Goal: Transaction & Acquisition: Book appointment/travel/reservation

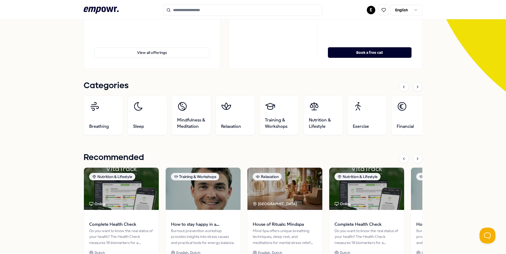
scroll to position [104, 0]
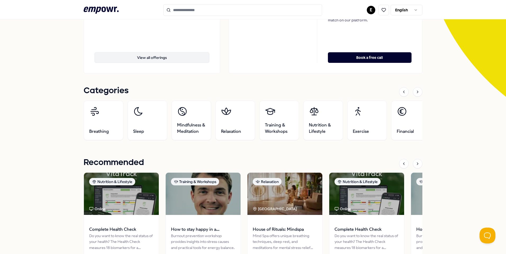
click at [156, 58] on button "View all offerings" at bounding box center [151, 57] width 115 height 11
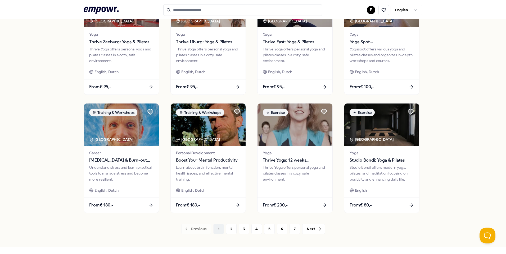
scroll to position [200, 0]
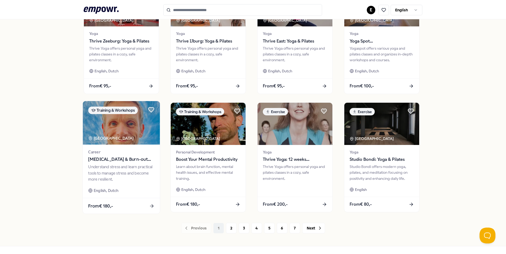
click at [131, 157] on span "[MEDICAL_DATA] & Burn-out Preventie" at bounding box center [121, 159] width 66 height 7
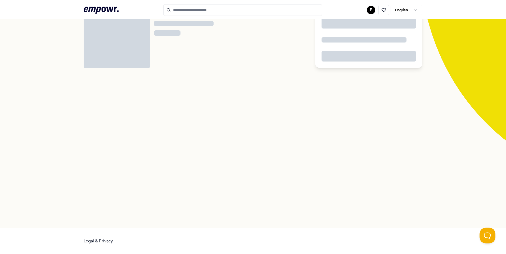
scroll to position [34, 0]
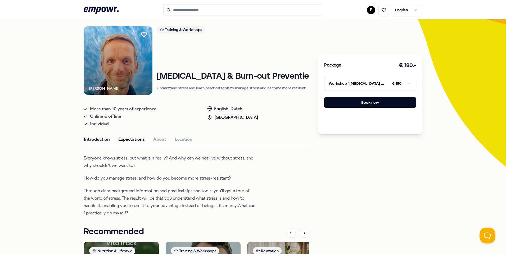
click at [131, 136] on button "Expectations" at bounding box center [131, 139] width 26 height 7
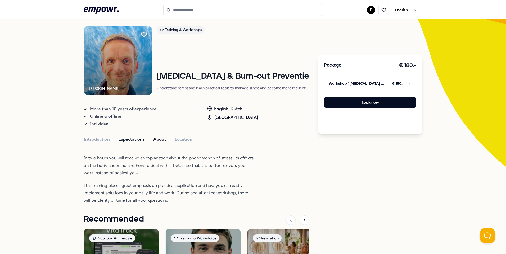
click at [154, 136] on button "About" at bounding box center [159, 139] width 13 height 7
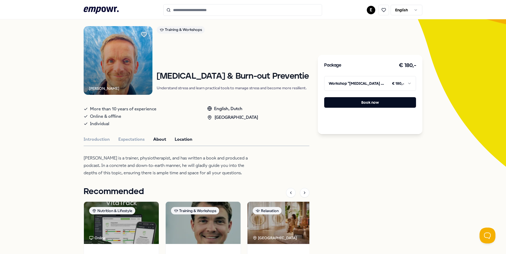
click at [184, 137] on button "Location" at bounding box center [184, 139] width 18 height 7
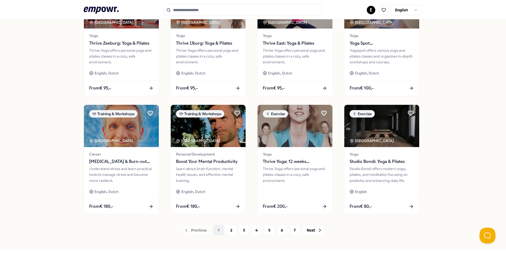
scroll to position [199, 0]
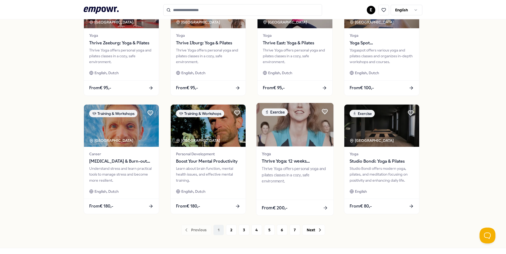
click at [283, 140] on img at bounding box center [294, 125] width 77 height 44
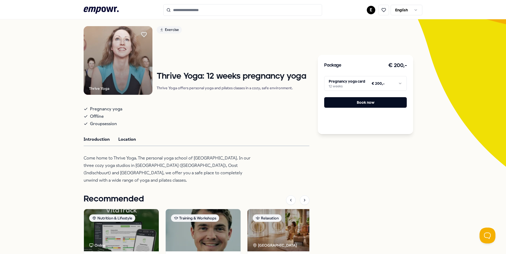
click at [125, 140] on button "Location" at bounding box center [127, 139] width 18 height 7
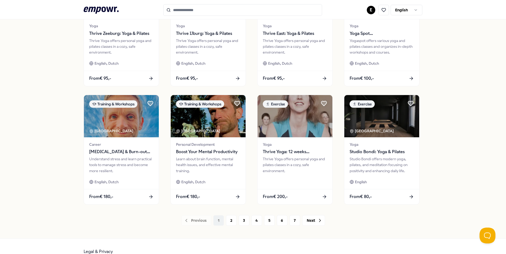
scroll to position [219, 0]
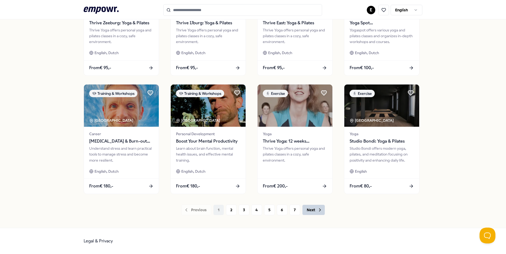
click at [317, 211] on icon at bounding box center [319, 210] width 5 height 5
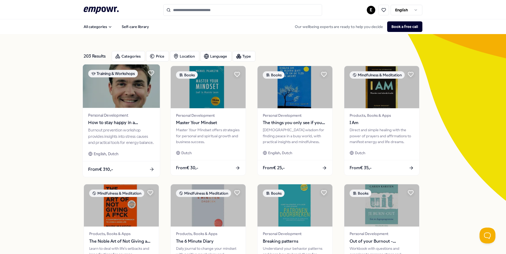
click at [108, 122] on span "How to stay happy in a performance society (workshop)" at bounding box center [121, 123] width 66 height 7
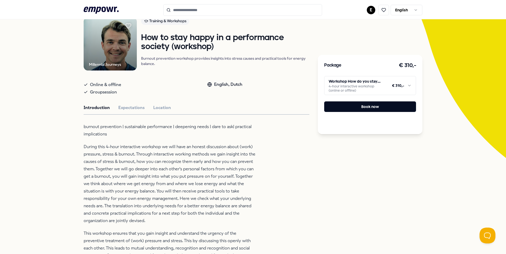
scroll to position [43, 0]
click at [129, 107] on button "Expectations" at bounding box center [131, 107] width 26 height 7
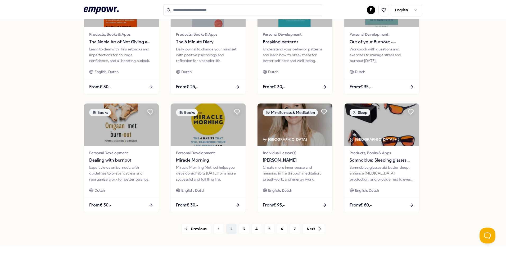
scroll to position [200, 0]
click at [239, 229] on button "3" at bounding box center [244, 229] width 11 height 11
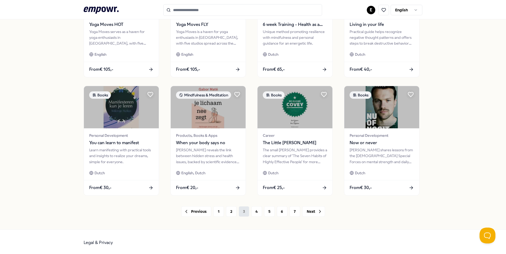
scroll to position [219, 0]
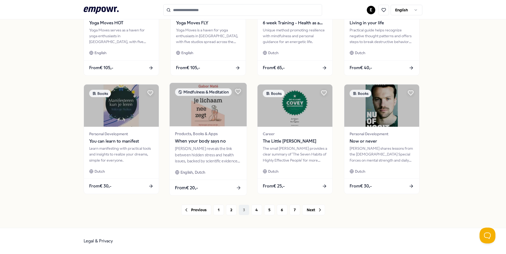
click at [224, 153] on div "[PERSON_NAME] reveals the link between hidden stress and health issues, backed …" at bounding box center [208, 155] width 66 height 18
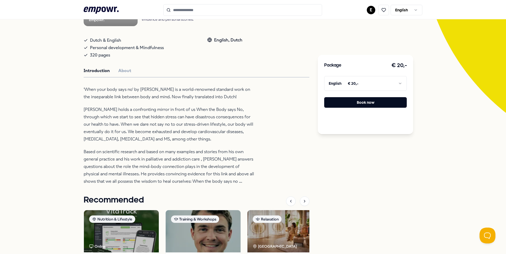
scroll to position [88, 0]
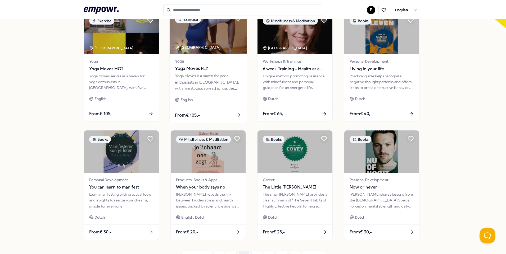
scroll to position [219, 0]
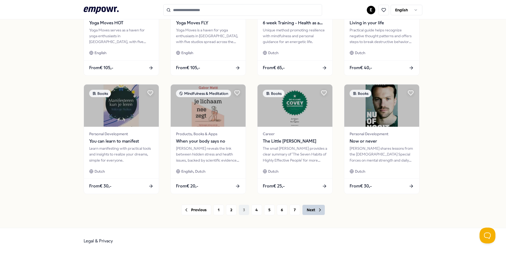
click at [310, 214] on button "Next" at bounding box center [313, 210] width 23 height 11
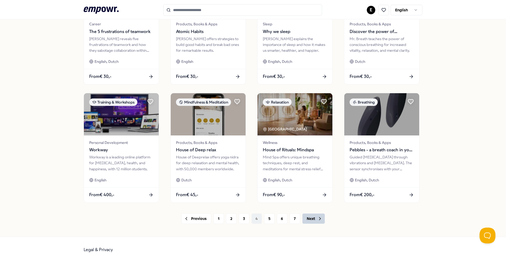
scroll to position [210, 0]
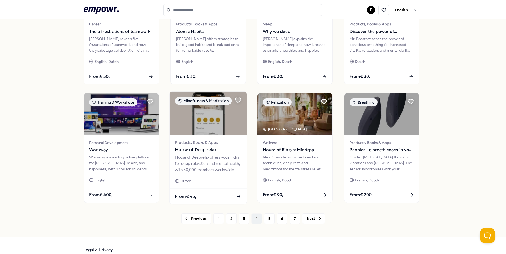
click at [212, 150] on span "House of Deep relax" at bounding box center [208, 150] width 66 height 7
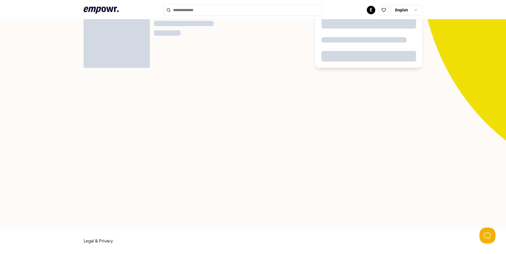
scroll to position [34, 0]
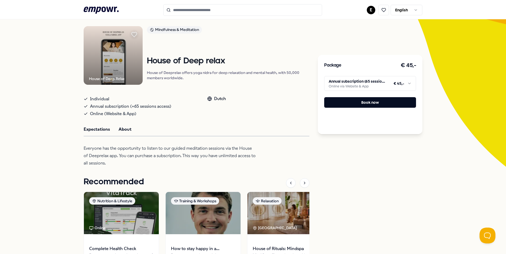
click at [120, 128] on button "About" at bounding box center [124, 129] width 13 height 7
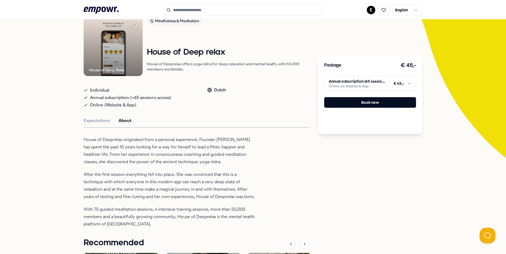
scroll to position [42, 0]
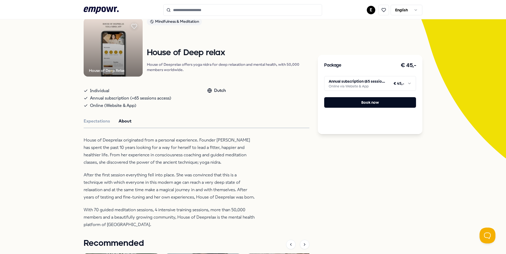
click at [118, 120] on button "About" at bounding box center [124, 121] width 13 height 7
click at [92, 123] on button "Expectations" at bounding box center [97, 121] width 26 height 7
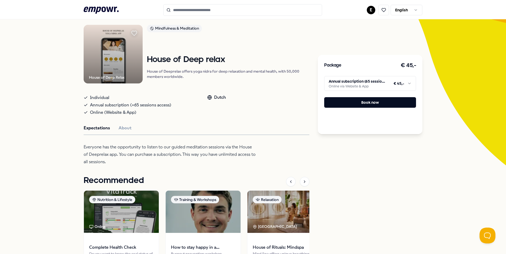
scroll to position [35, 0]
drag, startPoint x: 228, startPoint y: 59, endPoint x: 147, endPoint y: 61, distance: 81.7
click at [147, 61] on h1 "House of Deep relax" at bounding box center [228, 60] width 163 height 9
copy h1 "House of Deep relax"
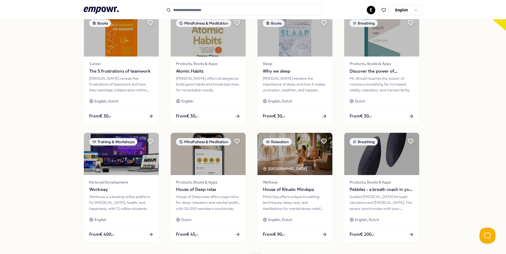
scroll to position [219, 0]
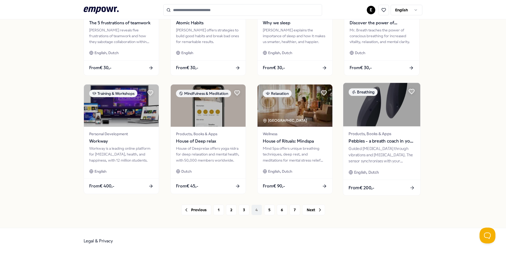
click at [356, 141] on span "Pebbles - a breath coach in your hands" at bounding box center [381, 141] width 66 height 7
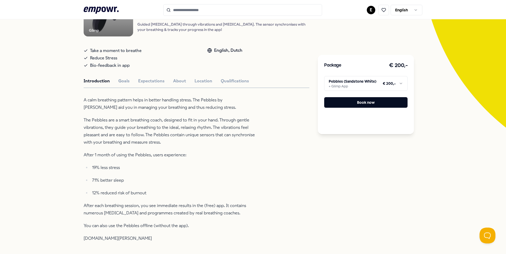
scroll to position [74, 0]
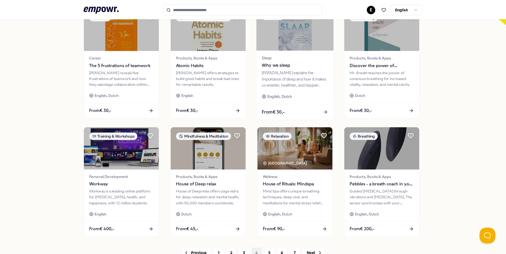
scroll to position [219, 0]
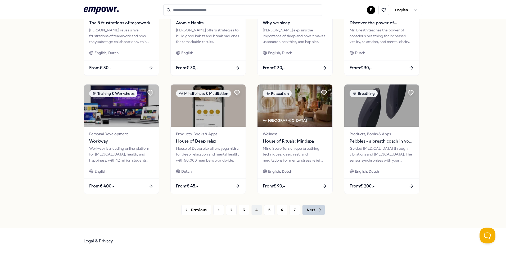
click at [317, 212] on icon at bounding box center [319, 210] width 5 height 5
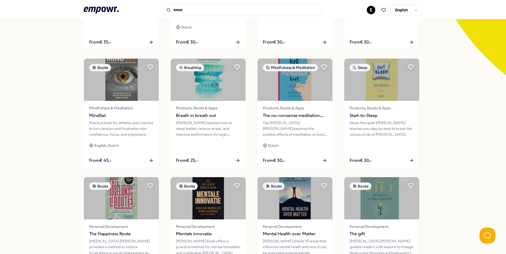
scroll to position [219, 0]
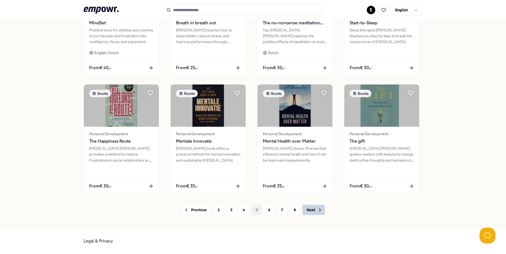
click at [317, 211] on icon at bounding box center [319, 210] width 5 height 5
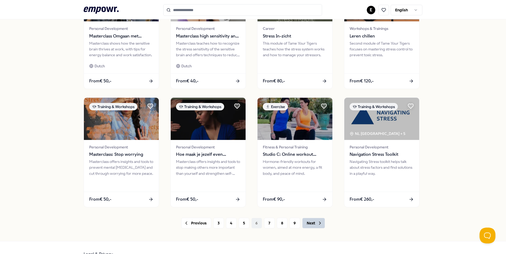
scroll to position [205, 0]
click at [313, 223] on button "Next" at bounding box center [313, 223] width 23 height 11
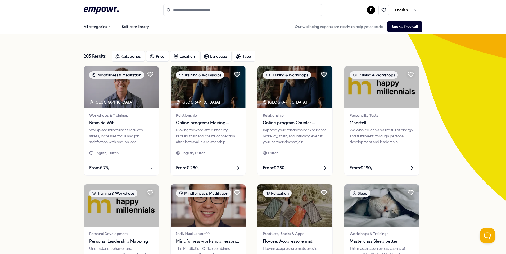
scroll to position [0, 0]
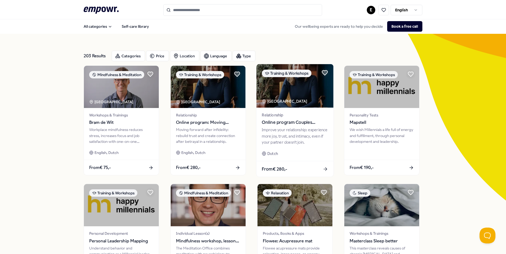
drag, startPoint x: 300, startPoint y: 123, endPoint x: 280, endPoint y: 126, distance: 19.8
drag, startPoint x: 280, startPoint y: 126, endPoint x: 276, endPoint y: 122, distance: 5.8
click at [276, 122] on span "Online program Couples counseling" at bounding box center [295, 122] width 66 height 7
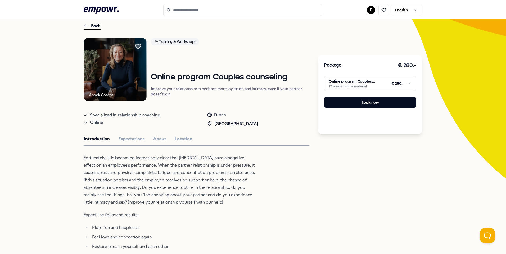
scroll to position [22, 0]
click at [121, 137] on button "Expectations" at bounding box center [131, 138] width 26 height 7
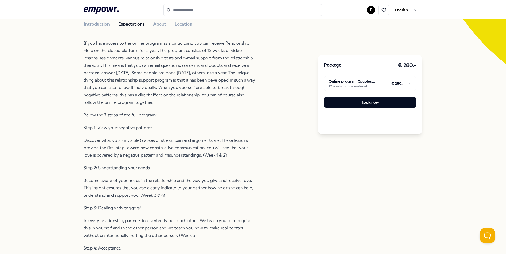
scroll to position [137, 0]
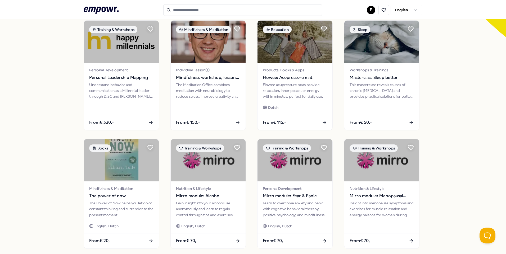
scroll to position [219, 0]
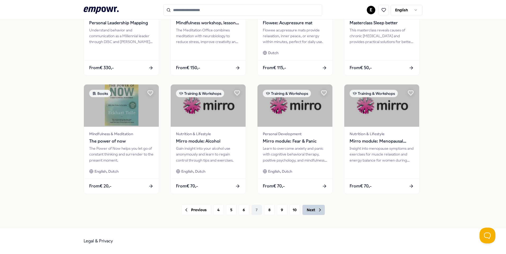
drag, startPoint x: 314, startPoint y: 212, endPoint x: 309, endPoint y: 211, distance: 4.7
click at [309, 211] on button "Next" at bounding box center [313, 210] width 23 height 11
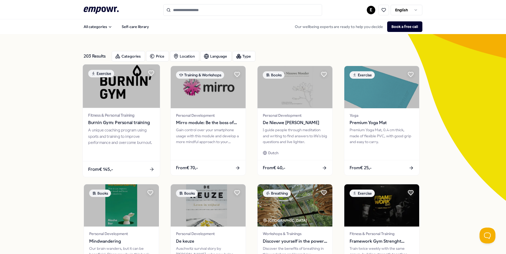
drag, startPoint x: 105, startPoint y: 85, endPoint x: 88, endPoint y: 92, distance: 19.1
click at [88, 92] on img at bounding box center [121, 87] width 77 height 44
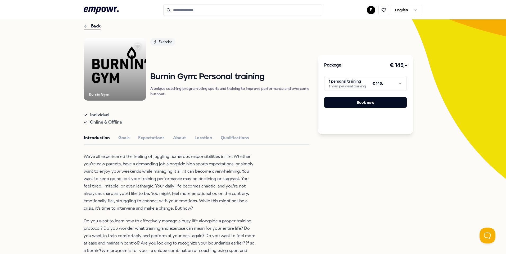
scroll to position [22, 0]
click at [122, 139] on button "Goals" at bounding box center [123, 138] width 11 height 7
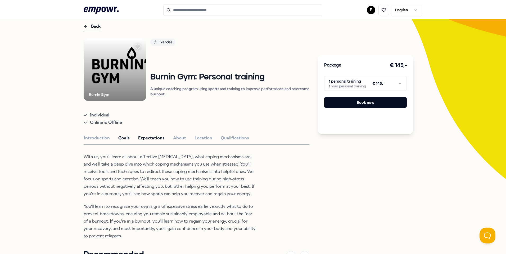
click at [143, 137] on button "Expectations" at bounding box center [151, 138] width 26 height 7
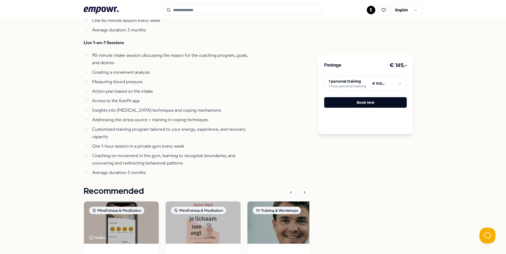
scroll to position [243, 0]
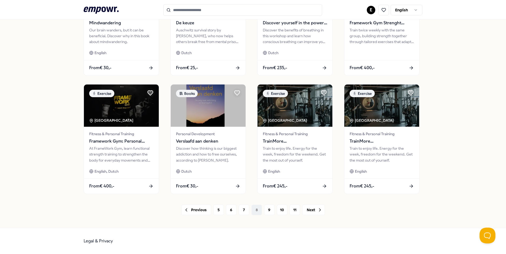
scroll to position [219, 0]
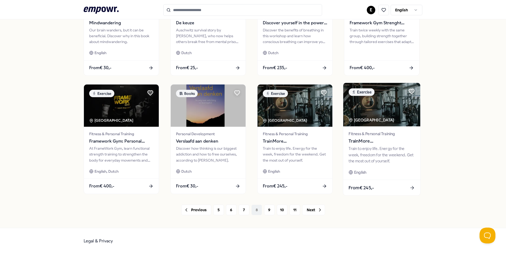
drag, startPoint x: 376, startPoint y: 140, endPoint x: 368, endPoint y: 140, distance: 7.9
drag, startPoint x: 368, startPoint y: 140, endPoint x: 359, endPoint y: 140, distance: 8.8
click at [359, 140] on span "TrainMore [GEOGRAPHIC_DATA]: Open Gym" at bounding box center [381, 141] width 66 height 7
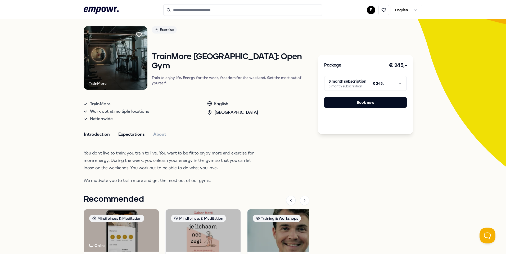
click at [132, 136] on button "Expectations" at bounding box center [131, 134] width 26 height 7
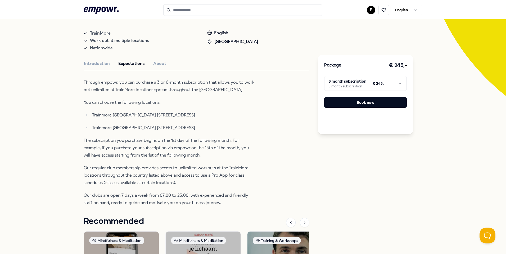
scroll to position [105, 0]
drag, startPoint x: 349, startPoint y: 103, endPoint x: 335, endPoint y: 103, distance: 14.5
click at [335, 103] on button "Book now" at bounding box center [365, 102] width 83 height 11
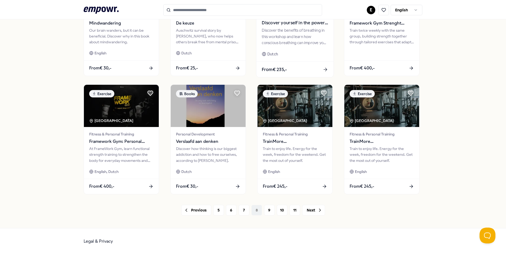
scroll to position [219, 0]
drag, startPoint x: 319, startPoint y: 213, endPoint x: 314, endPoint y: 213, distance: 5.6
drag, startPoint x: 314, startPoint y: 213, endPoint x: 306, endPoint y: 213, distance: 7.4
click at [306, 213] on button "Next" at bounding box center [313, 210] width 23 height 11
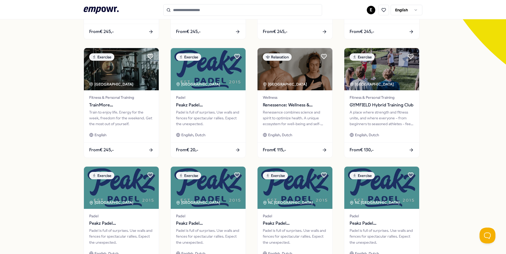
scroll to position [138, 0]
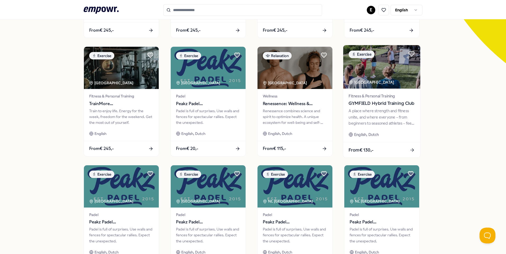
drag, startPoint x: 358, startPoint y: 103, endPoint x: 355, endPoint y: 102, distance: 3.1
click at [355, 102] on span "GYMFIELD Hybrid Training Club" at bounding box center [381, 103] width 66 height 7
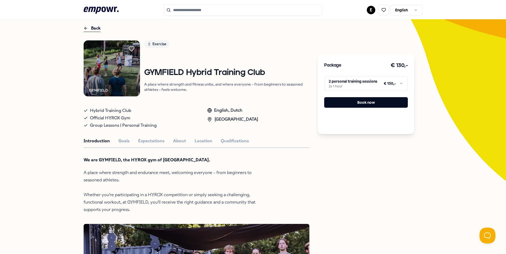
scroll to position [19, 0]
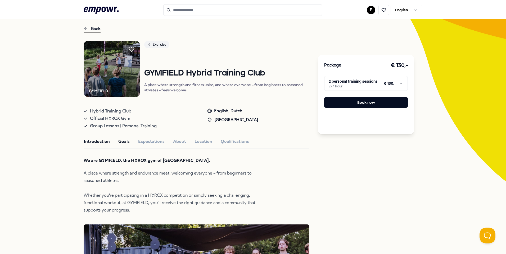
drag, startPoint x: 126, startPoint y: 139, endPoint x: 123, endPoint y: 140, distance: 3.2
drag, startPoint x: 123, startPoint y: 140, endPoint x: 120, endPoint y: 144, distance: 4.9
click at [120, 144] on button "Goals" at bounding box center [123, 141] width 11 height 7
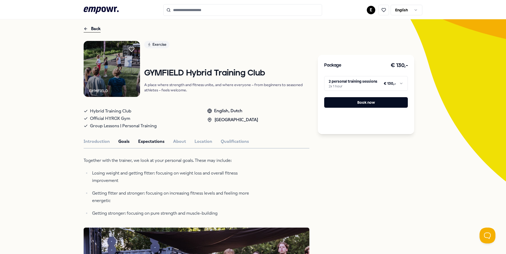
click at [151, 144] on button "Expectations" at bounding box center [151, 141] width 26 height 7
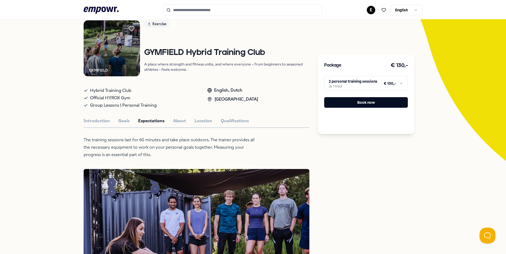
scroll to position [40, 0]
click at [177, 120] on button "About" at bounding box center [179, 120] width 13 height 7
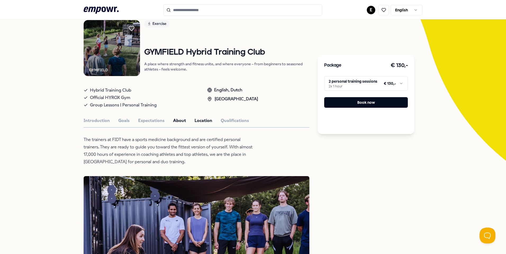
click at [200, 122] on button "Location" at bounding box center [203, 120] width 18 height 7
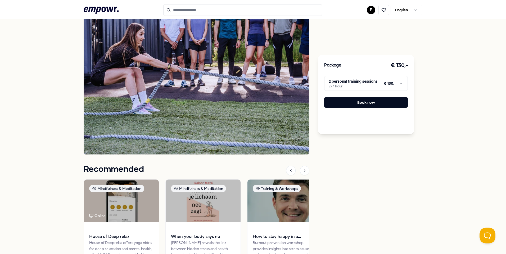
scroll to position [228, 0]
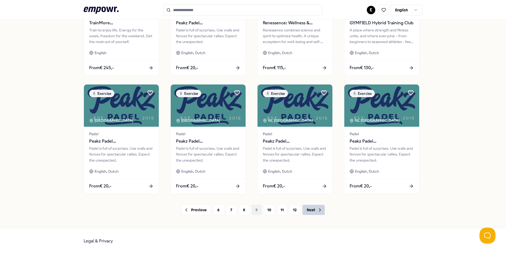
drag, startPoint x: 311, startPoint y: 212, endPoint x: 308, endPoint y: 210, distance: 4.0
click at [308, 210] on button "Next" at bounding box center [313, 210] width 23 height 11
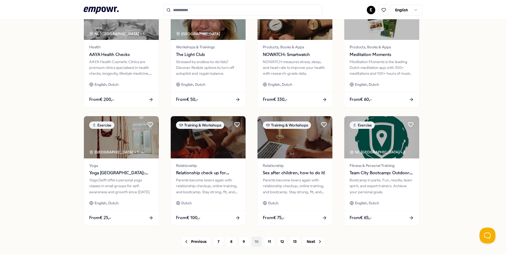
scroll to position [219, 0]
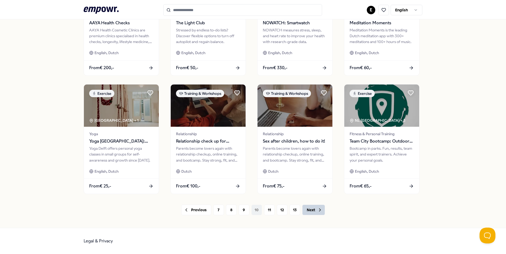
click at [311, 210] on button "Next" at bounding box center [313, 210] width 23 height 11
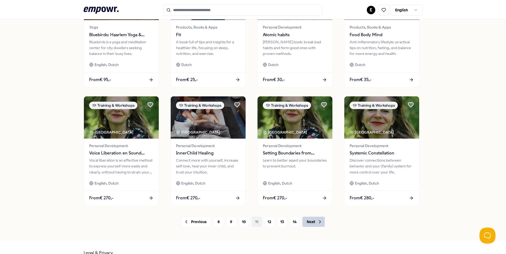
scroll to position [207, 0]
click at [313, 222] on button "Next" at bounding box center [313, 222] width 23 height 11
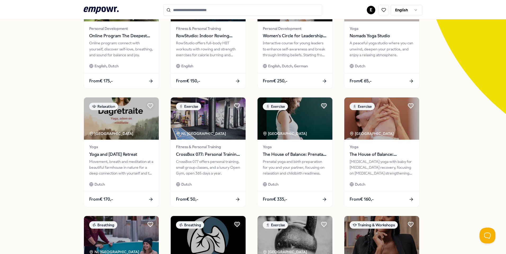
scroll to position [87, 0]
click at [131, 199] on div "From € 170,-" at bounding box center [121, 201] width 77 height 16
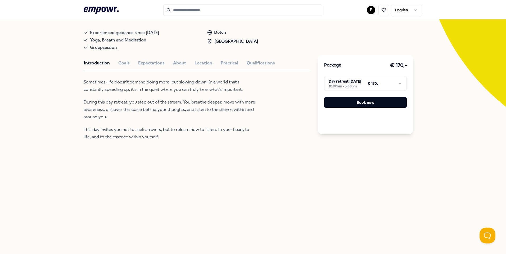
scroll to position [94, 0]
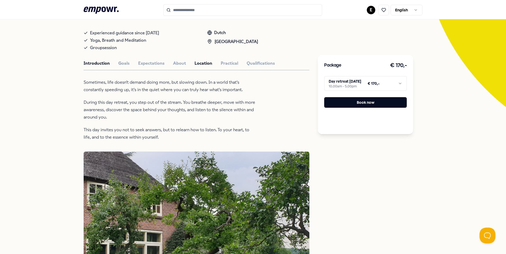
click at [203, 66] on button "Location" at bounding box center [203, 63] width 18 height 7
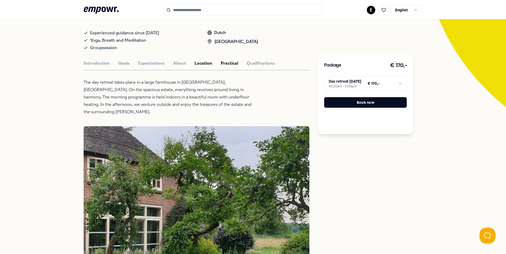
click at [223, 63] on button "Practical" at bounding box center [229, 63] width 17 height 7
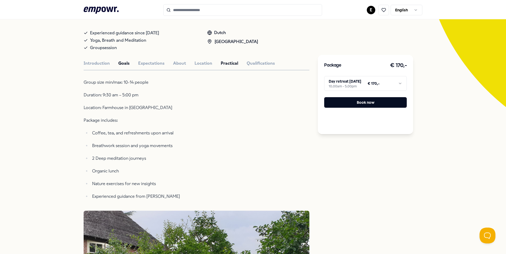
click at [124, 64] on button "Goals" at bounding box center [123, 63] width 11 height 7
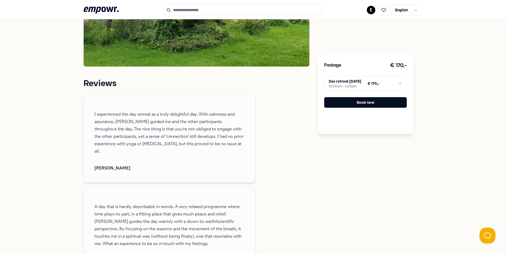
scroll to position [368, 0]
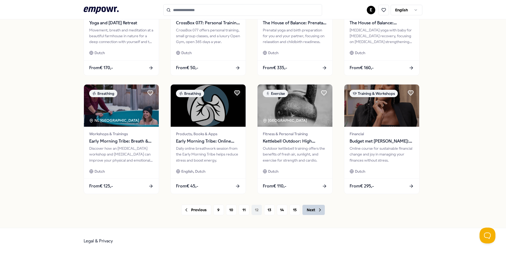
click at [313, 212] on button "Next" at bounding box center [313, 210] width 23 height 11
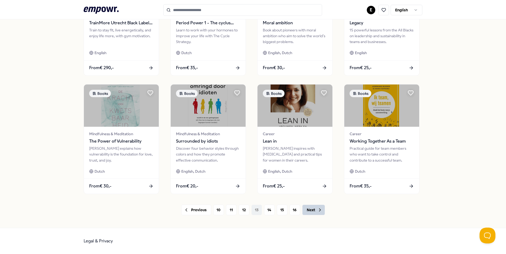
scroll to position [219, 0]
click at [312, 210] on button "Next" at bounding box center [313, 210] width 23 height 11
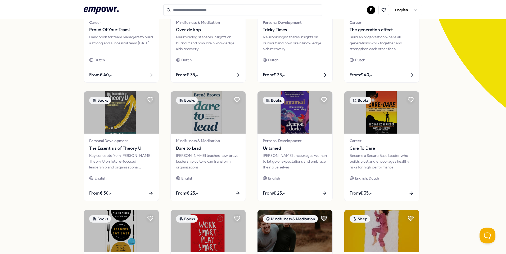
scroll to position [219, 0]
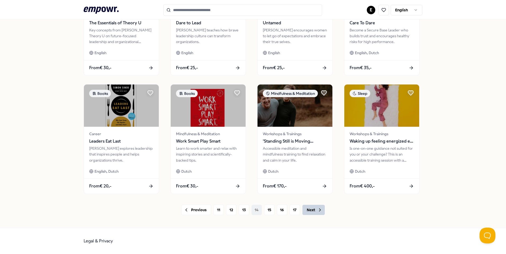
drag, startPoint x: 312, startPoint y: 213, endPoint x: 308, endPoint y: 211, distance: 4.2
click at [308, 211] on button "Next" at bounding box center [313, 210] width 23 height 11
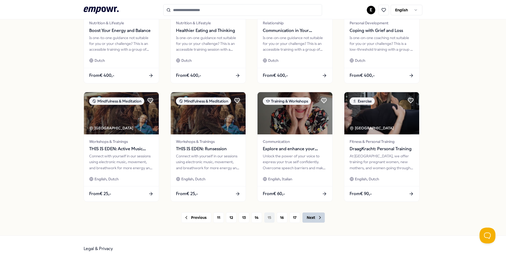
scroll to position [214, 0]
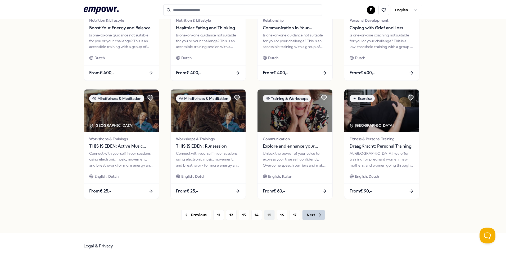
click at [308, 211] on button "Next" at bounding box center [313, 215] width 23 height 11
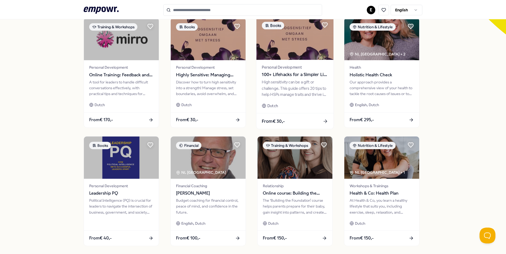
scroll to position [219, 0]
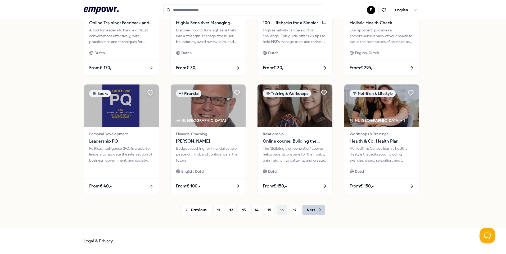
click at [309, 209] on button "Next" at bounding box center [313, 210] width 23 height 11
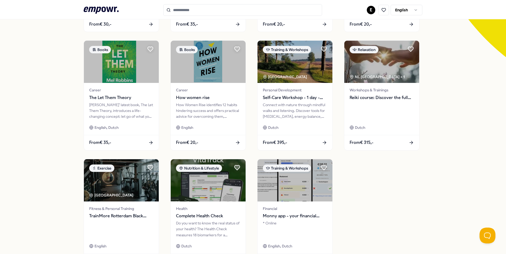
scroll to position [144, 0]
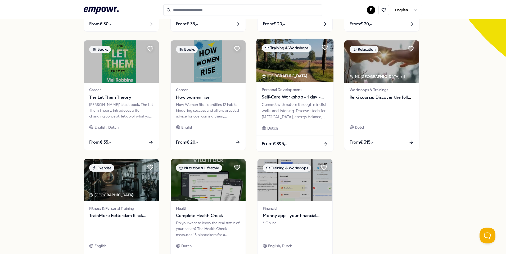
drag, startPoint x: 295, startPoint y: 97, endPoint x: 288, endPoint y: 97, distance: 6.3
click at [288, 97] on span "Self-Care Workshop - 1 day - takes place in nature - ACT/ Mindfulness/ Self-Com…" at bounding box center [295, 97] width 66 height 7
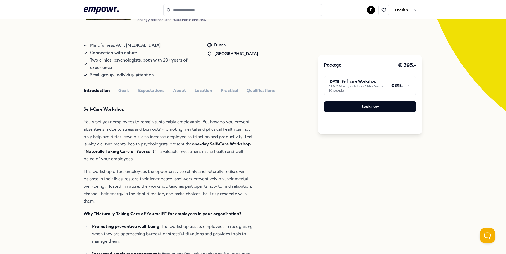
scroll to position [88, 0]
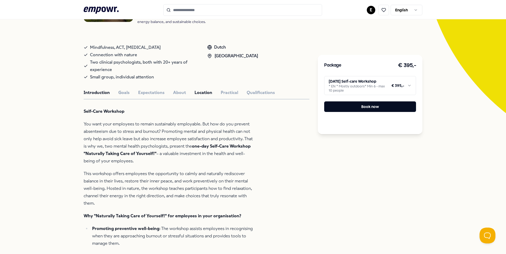
click at [205, 91] on button "Location" at bounding box center [203, 92] width 18 height 7
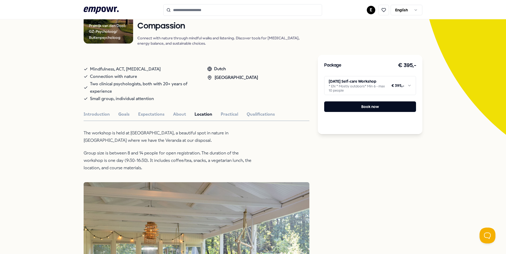
scroll to position [65, 0]
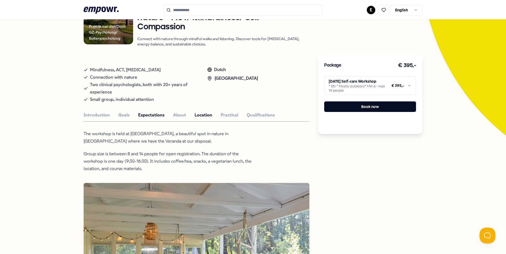
click at [148, 115] on button "Expectations" at bounding box center [151, 115] width 26 height 7
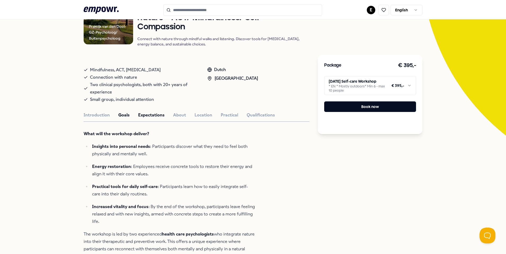
click at [126, 113] on button "Goals" at bounding box center [123, 115] width 11 height 7
